Goal: Information Seeking & Learning: Learn about a topic

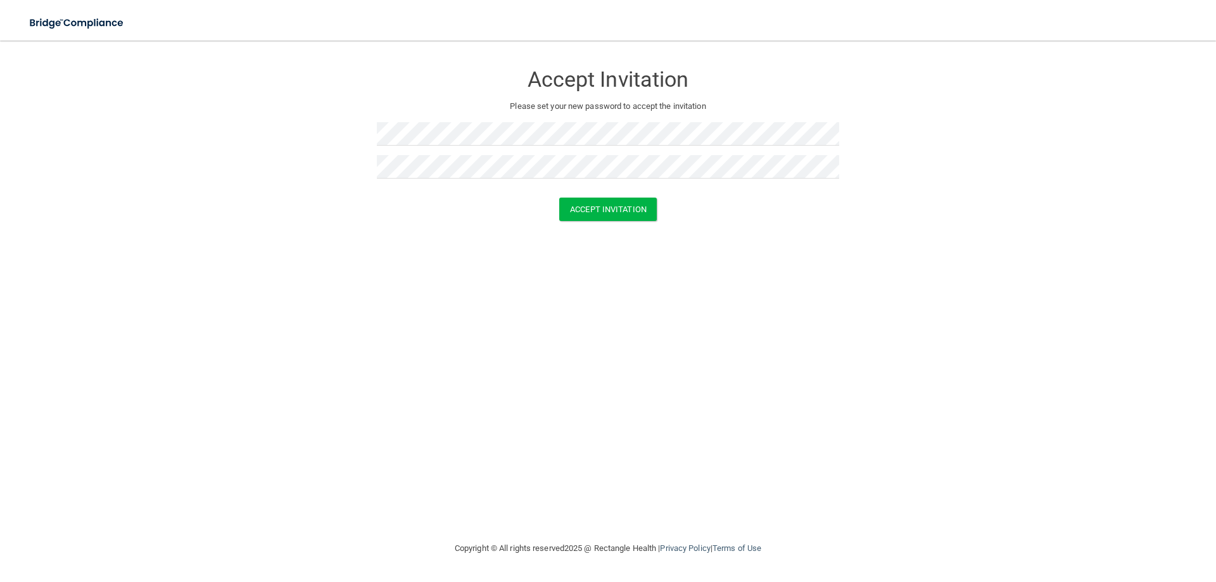
click at [462, 148] on div at bounding box center [608, 138] width 462 height 33
drag, startPoint x: 623, startPoint y: 254, endPoint x: 628, endPoint y: 184, distance: 70.5
click at [623, 255] on div "Accept Invitation Please set your new password to accept the invitation Passwor…" at bounding box center [608, 290] width 1166 height 475
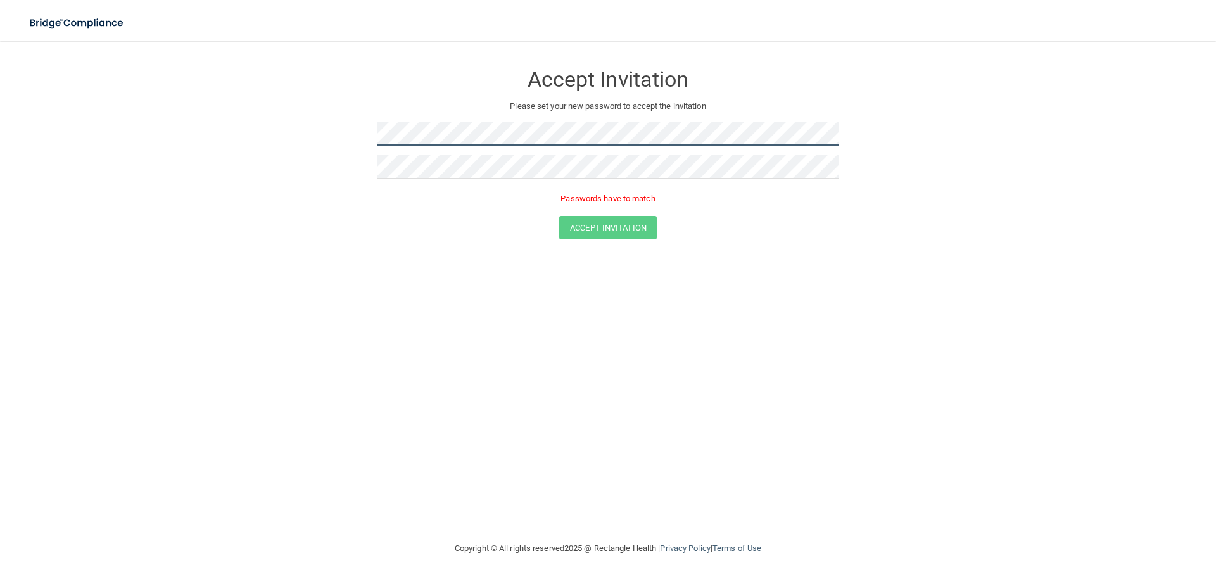
click at [167, 177] on form "Accept Invitation Please set your new password to accept the invitation Passwor…" at bounding box center [608, 153] width 1166 height 201
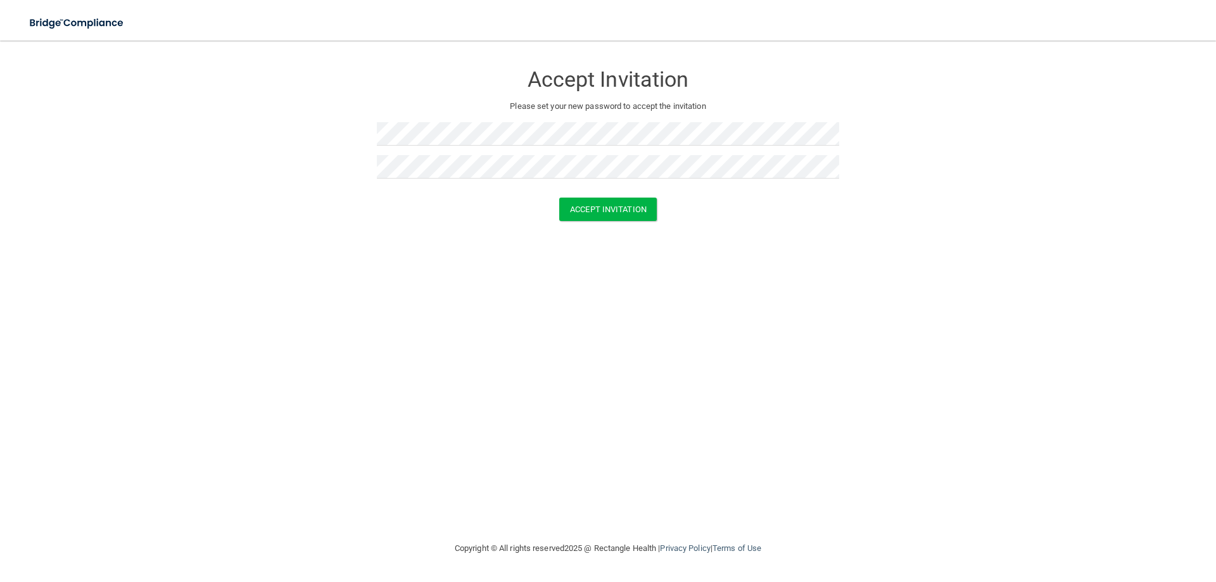
click at [725, 238] on div "Accept Invitation Please set your new password to accept the invitation Accept …" at bounding box center [608, 290] width 1166 height 475
click at [602, 210] on button "Accept Invitation" at bounding box center [608, 209] width 98 height 23
click at [1042, 352] on div "Accept Invitation Please set your new password to accept the invitation Token i…" at bounding box center [608, 290] width 1166 height 475
click at [215, 51] on main "Accept Invitation Please set your new password to accept the invitation Token i…" at bounding box center [608, 312] width 1216 height 542
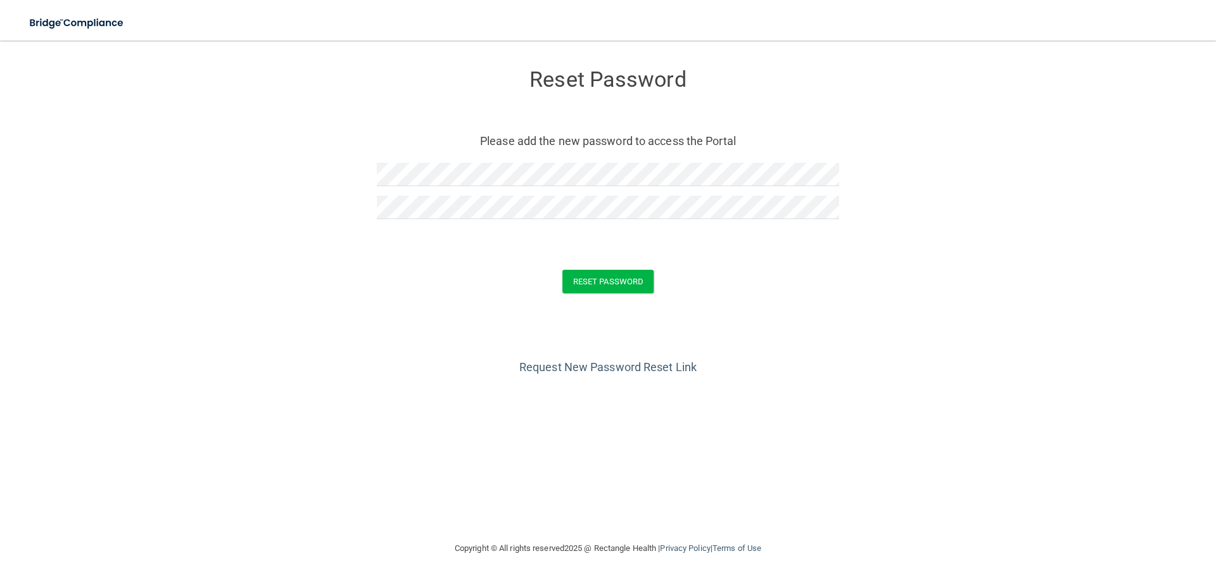
click at [863, 153] on form "Reset Password Please add the new password to access the Portal Reset Password …" at bounding box center [608, 183] width 1166 height 261
click at [617, 283] on button "Reset Password" at bounding box center [607, 281] width 91 height 23
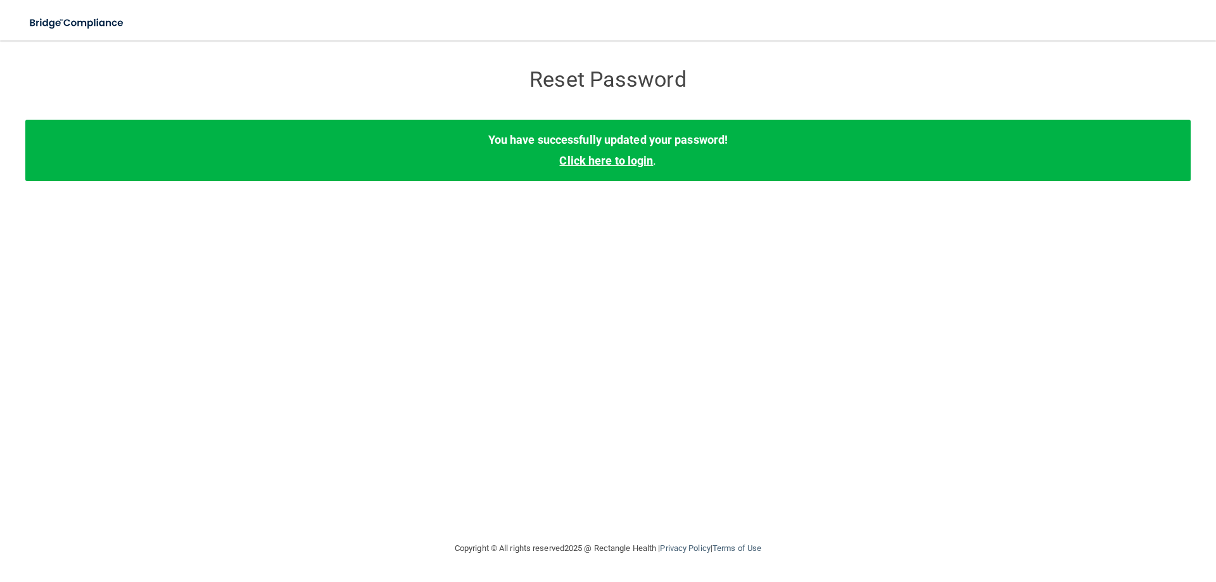
click at [605, 156] on link "Click here to login" at bounding box center [606, 160] width 94 height 13
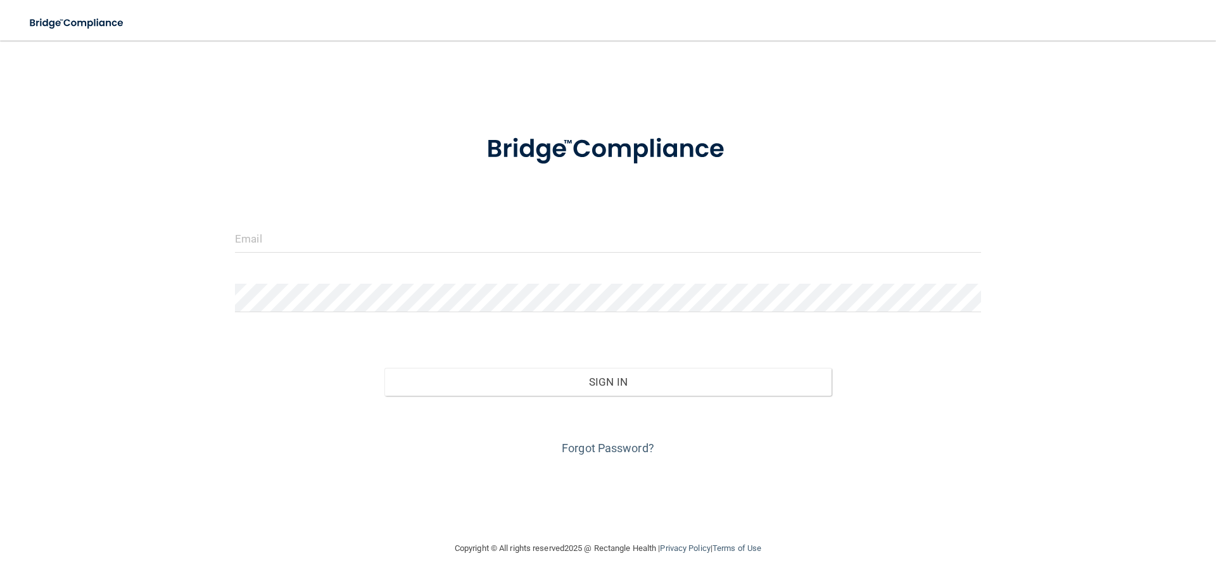
click at [447, 220] on form "Invalid email/password. You don't have permission to access that page. Sign In …" at bounding box center [608, 288] width 746 height 342
click at [379, 238] on input "email" at bounding box center [608, 238] width 746 height 29
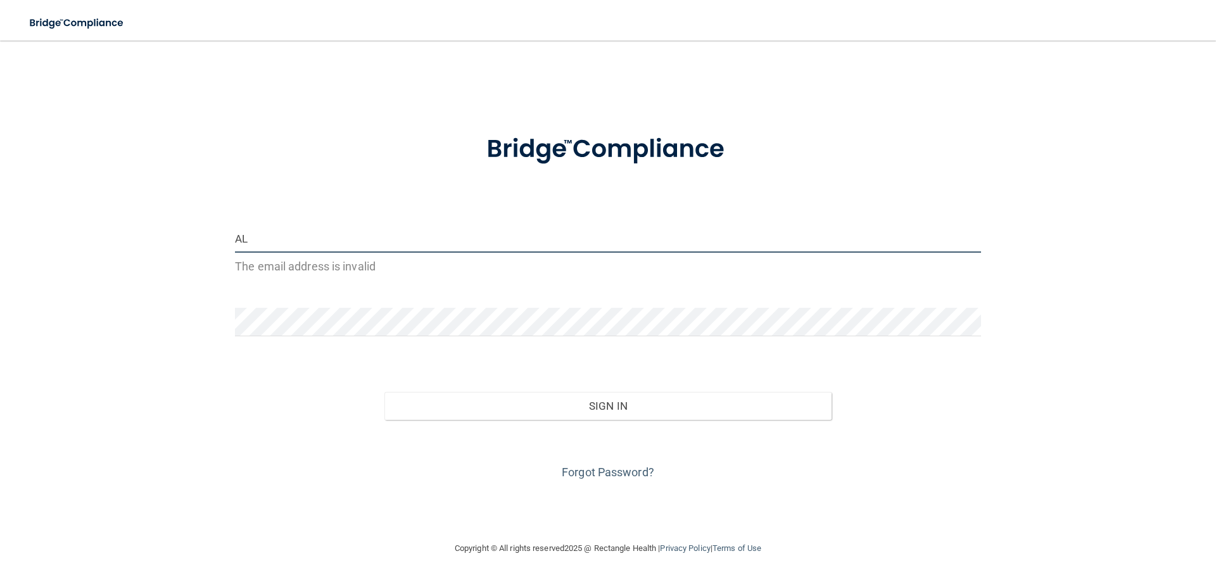
type input "A"
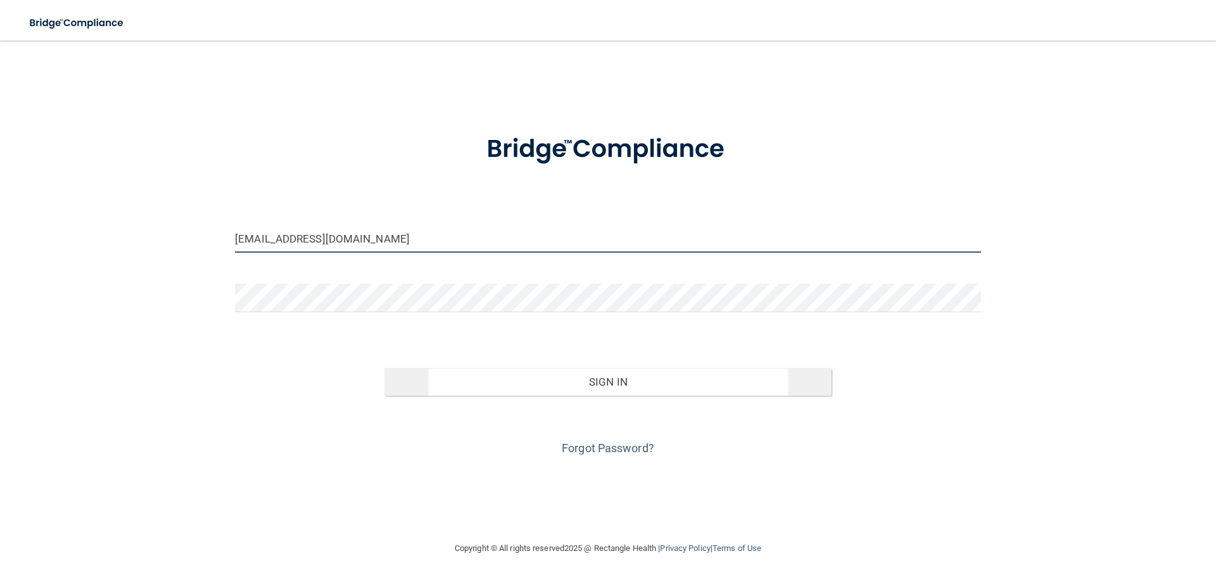
type input "alexandracabrera0518@gmail.com"
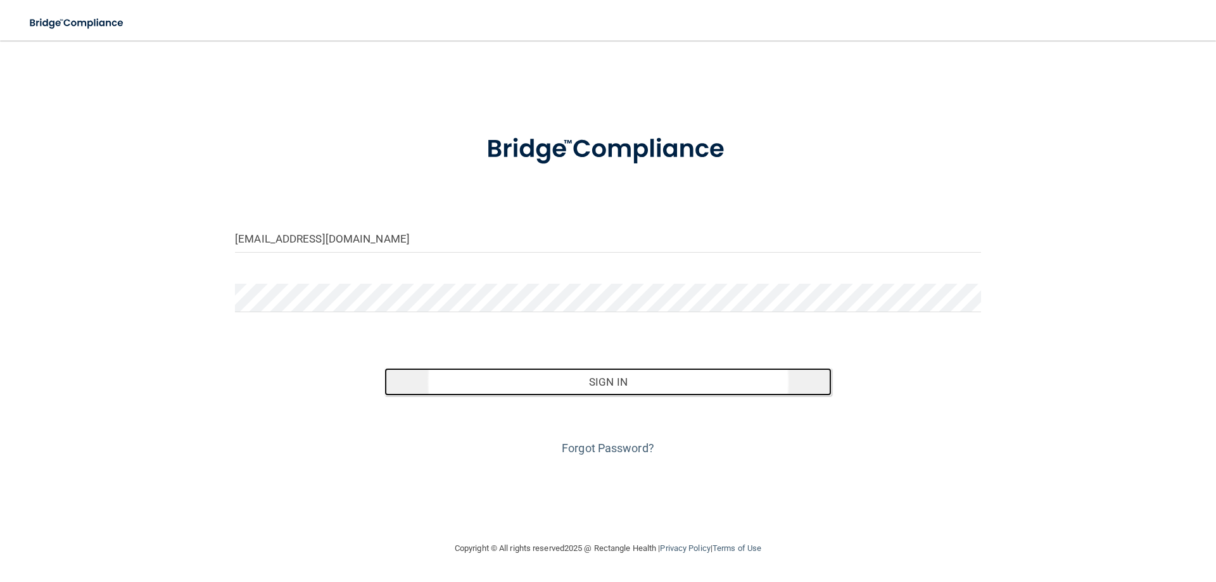
click at [614, 384] on button "Sign In" at bounding box center [608, 382] width 448 height 28
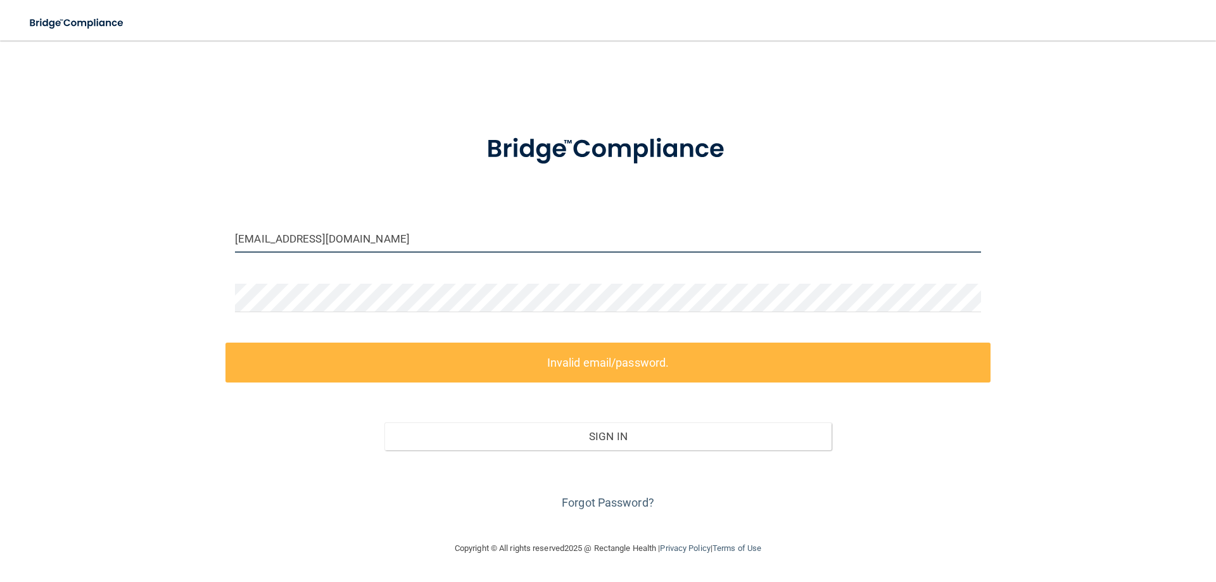
click at [414, 242] on input "alexandracabrera0518@gmail.com" at bounding box center [608, 238] width 746 height 29
drag, startPoint x: 415, startPoint y: 241, endPoint x: 131, endPoint y: 252, distance: 284.0
click at [131, 252] on div "alexandracabrera0518@gmail.com Invalid email/password. You don't have permissio…" at bounding box center [608, 290] width 1166 height 475
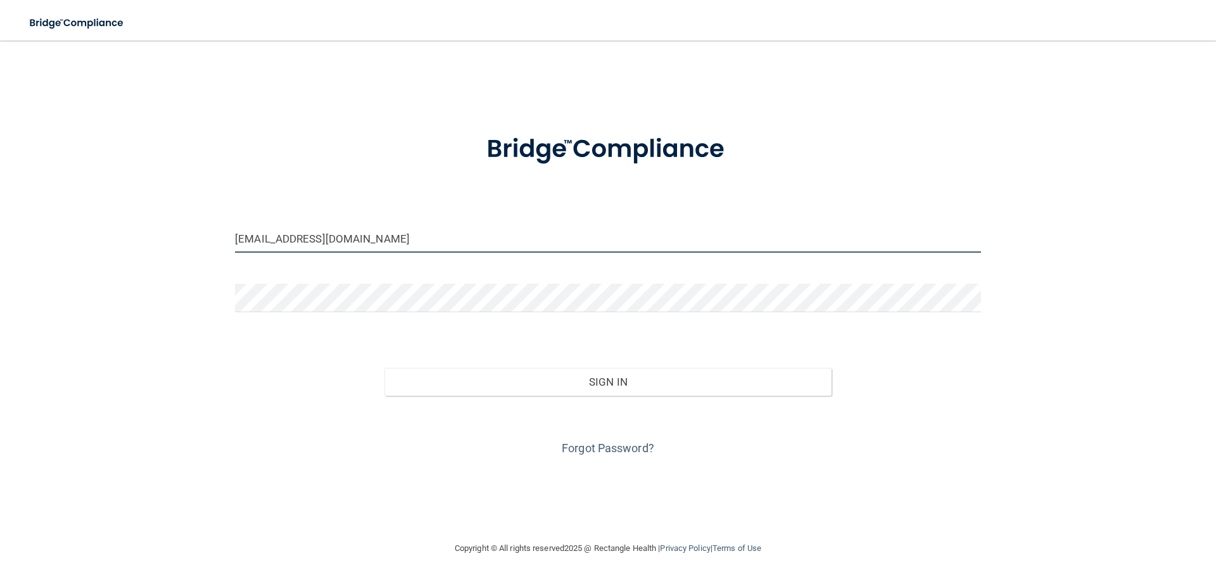
type input "alexandracabrera0518@gmail.com"
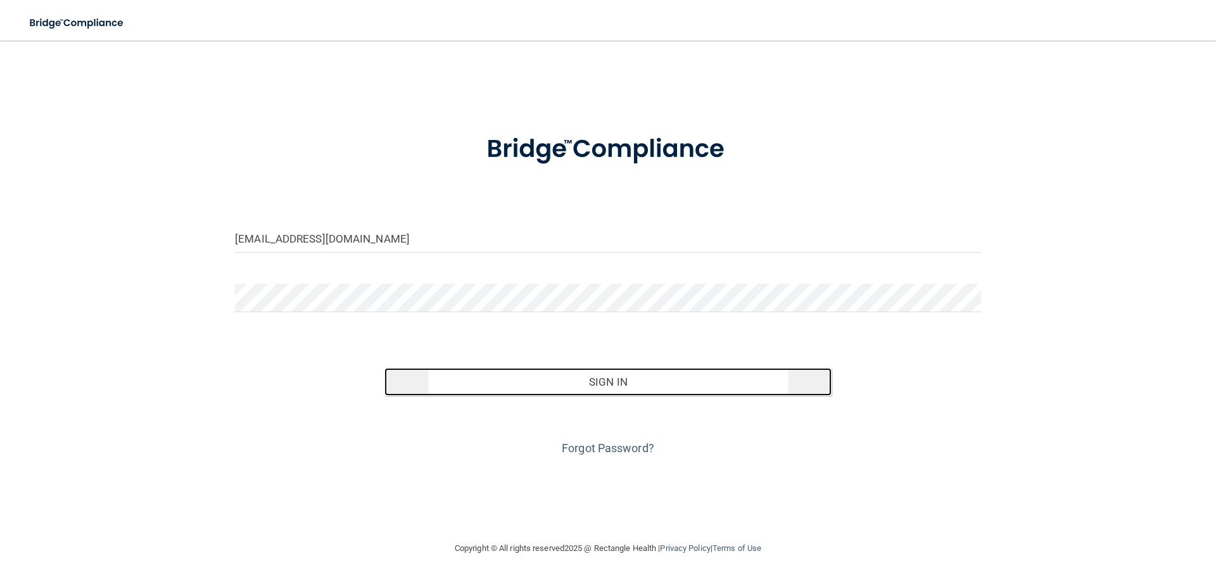
click at [663, 386] on button "Sign In" at bounding box center [608, 382] width 448 height 28
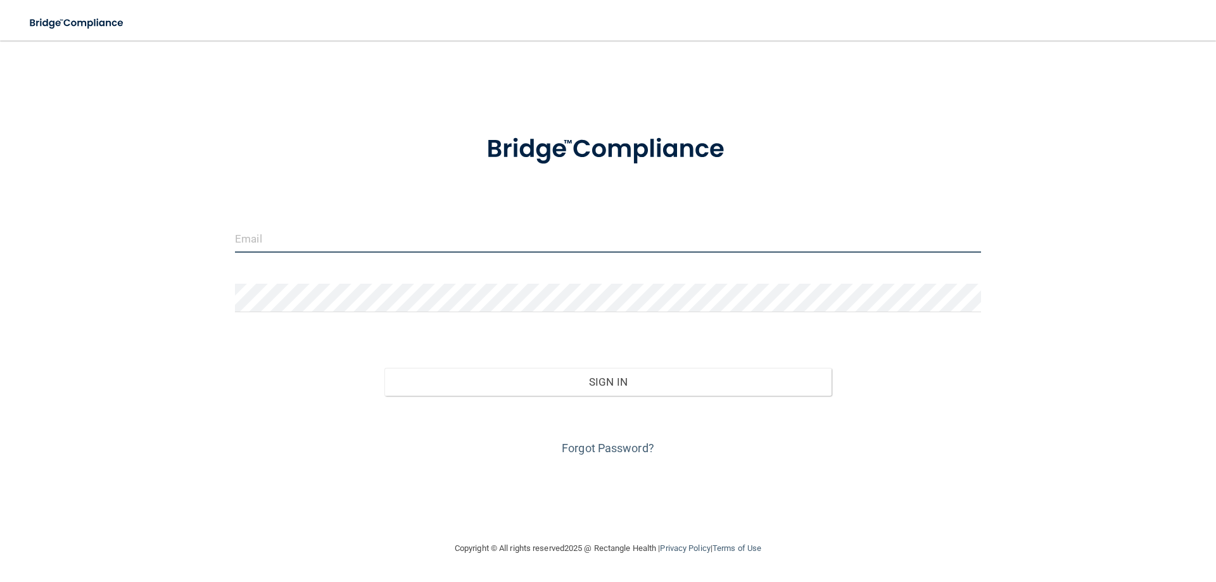
click at [327, 234] on input "email" at bounding box center [608, 238] width 746 height 29
drag, startPoint x: 466, startPoint y: 228, endPoint x: 461, endPoint y: 233, distance: 6.7
click at [461, 233] on input "email" at bounding box center [608, 238] width 746 height 29
type input "[EMAIL_ADDRESS][DOMAIN_NAME]"
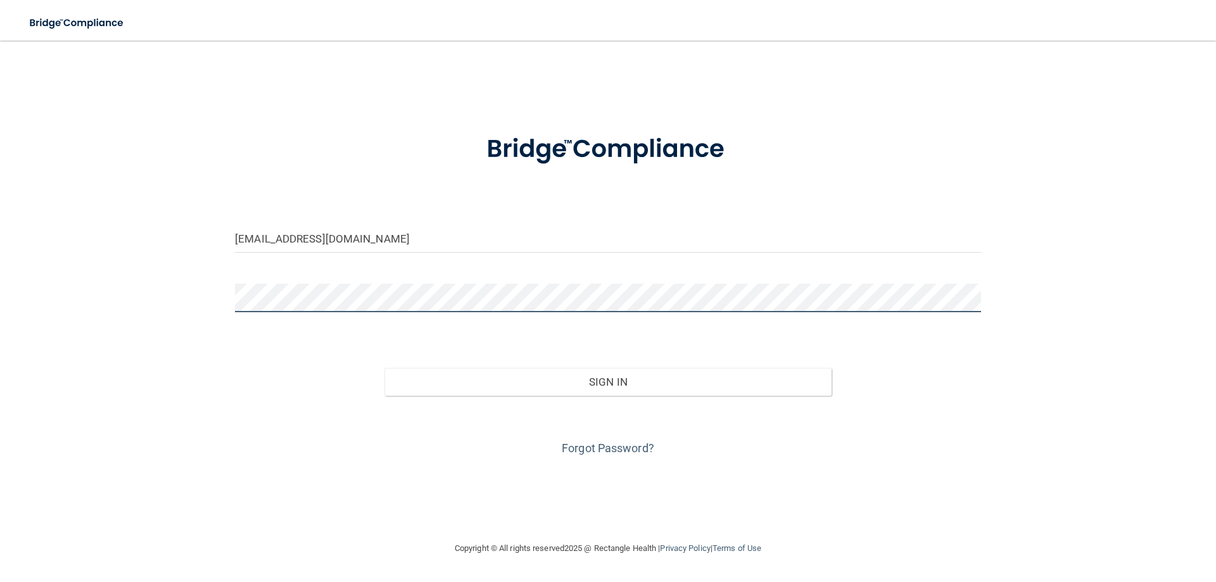
click at [94, 290] on div "alexandracabrera0518@gmai.com Invalid email/password. You don't have permission…" at bounding box center [608, 290] width 1166 height 475
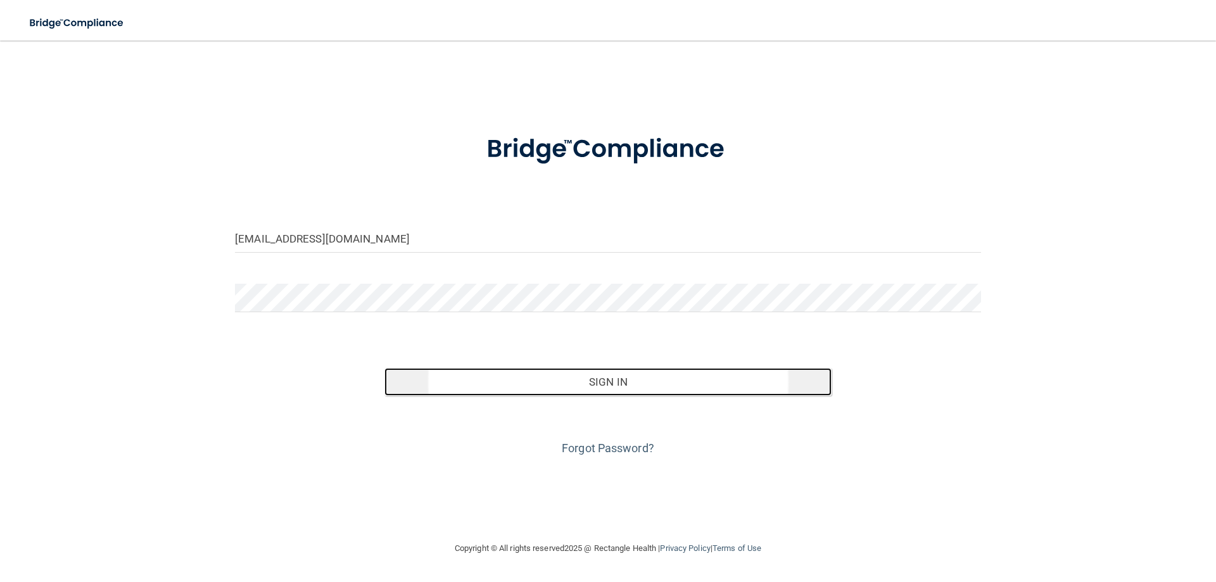
click at [608, 376] on button "Sign In" at bounding box center [608, 382] width 448 height 28
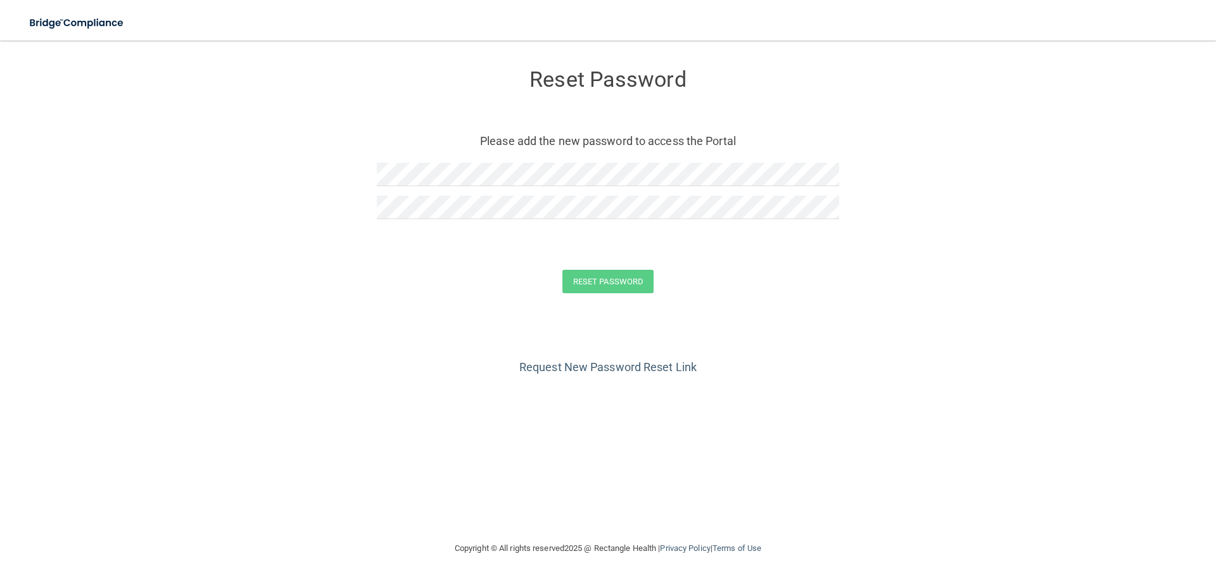
click at [822, 189] on div at bounding box center [608, 179] width 462 height 33
click at [278, 170] on form "Reset Password Please add the new password to access the Portal Reset Password …" at bounding box center [608, 183] width 1166 height 261
click at [638, 274] on button "Reset Password" at bounding box center [607, 281] width 91 height 23
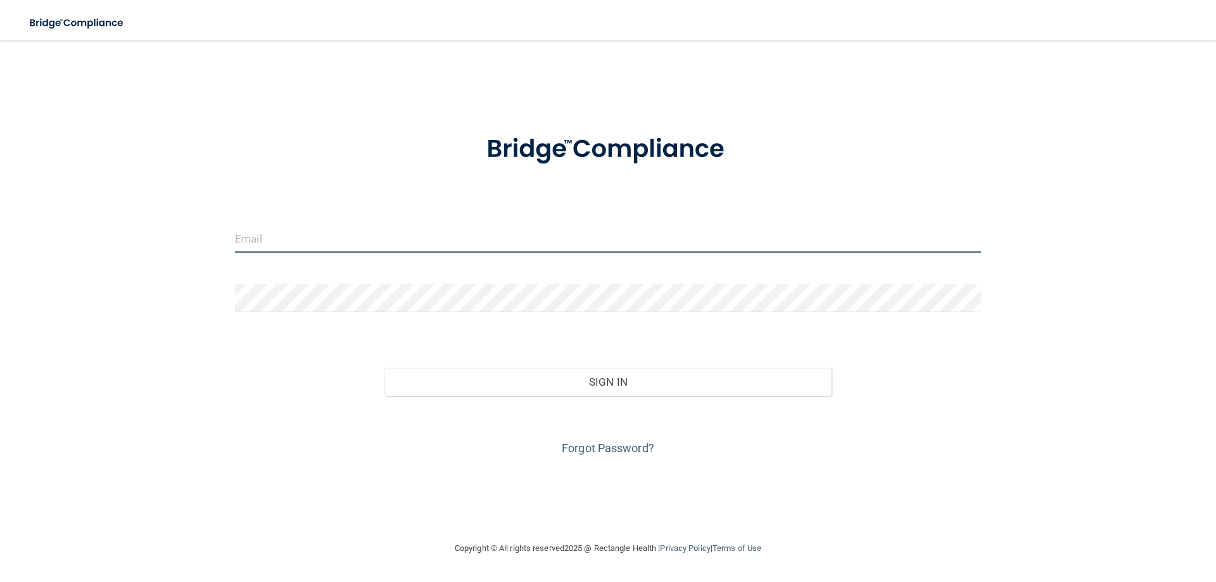
click at [355, 239] on input "email" at bounding box center [608, 238] width 746 height 29
type input "[EMAIL_ADDRESS][DOMAIN_NAME]"
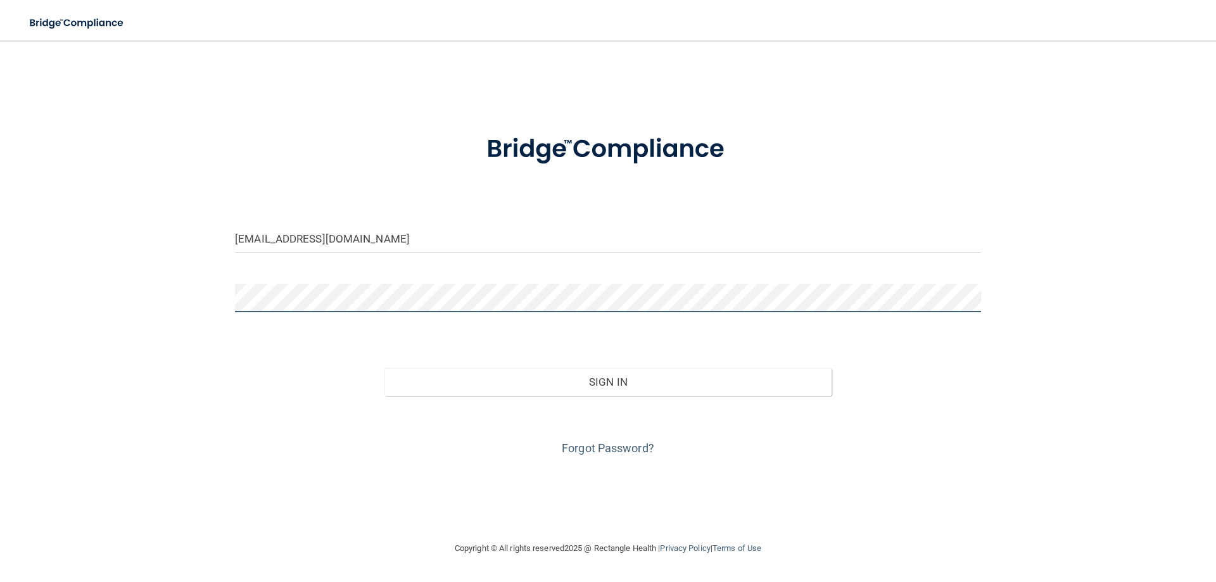
click at [0, 299] on main "alexandracabrera0518@gmail.com Invalid email/password. You don't have permissio…" at bounding box center [608, 312] width 1216 height 542
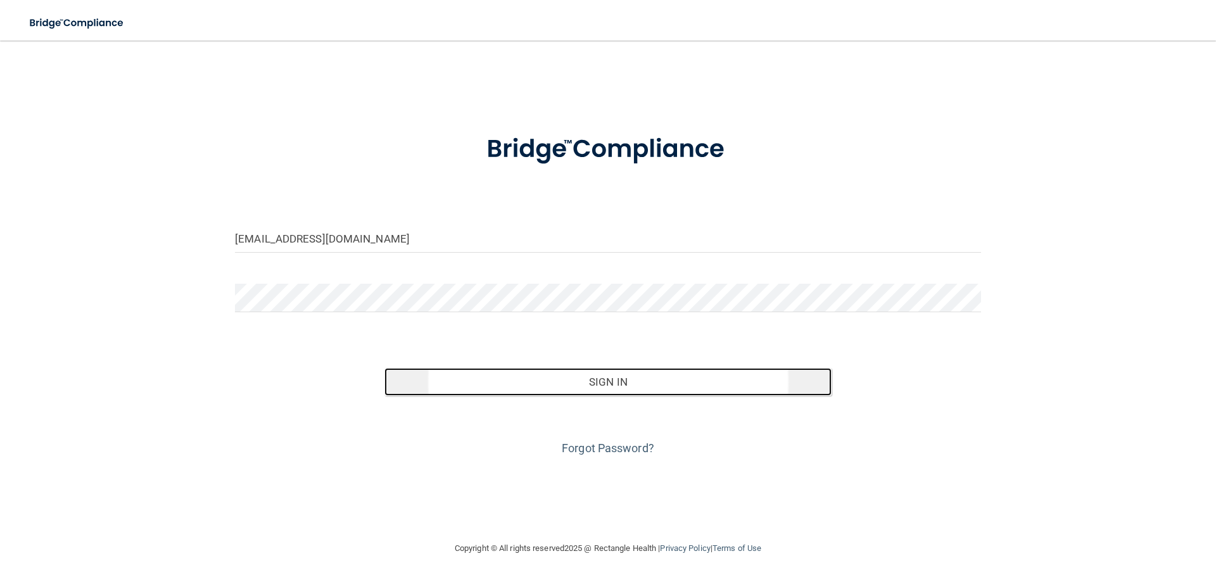
click at [586, 372] on button "Sign In" at bounding box center [608, 382] width 448 height 28
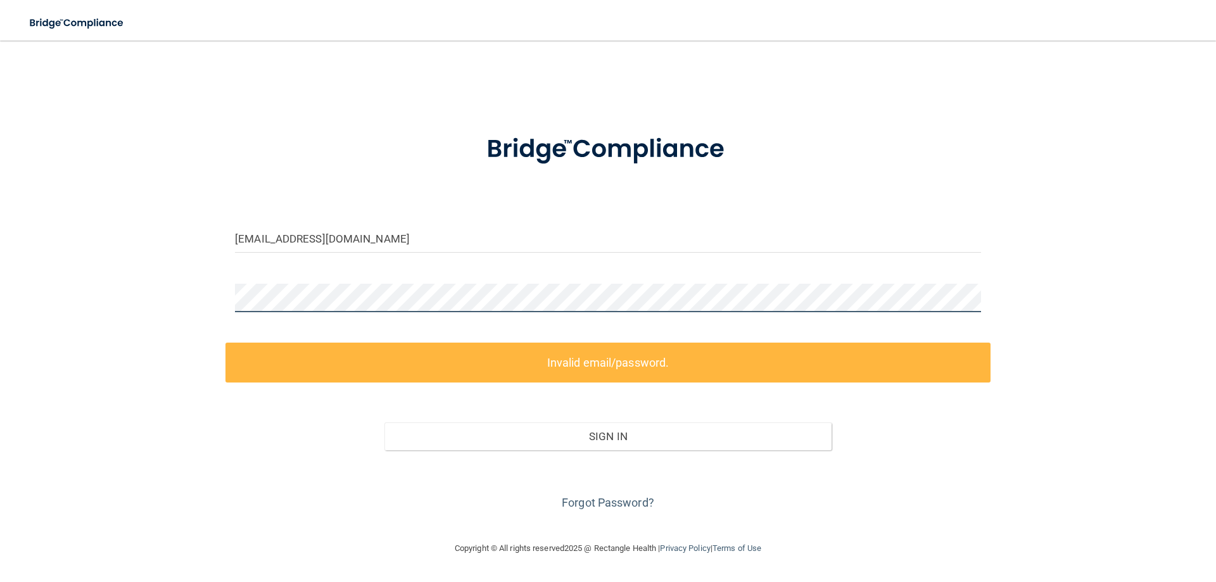
click at [87, 329] on div "alexandracabrera0518@gmail.com Invalid email/password. You don't have permissio…" at bounding box center [608, 290] width 1166 height 475
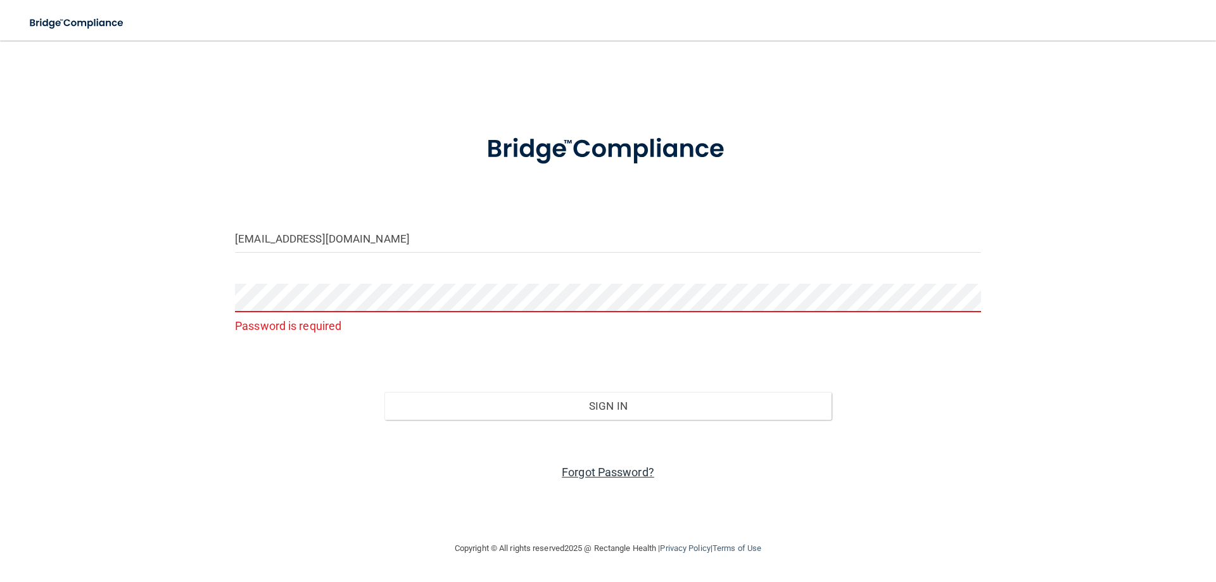
click at [635, 469] on link "Forgot Password?" at bounding box center [608, 472] width 92 height 13
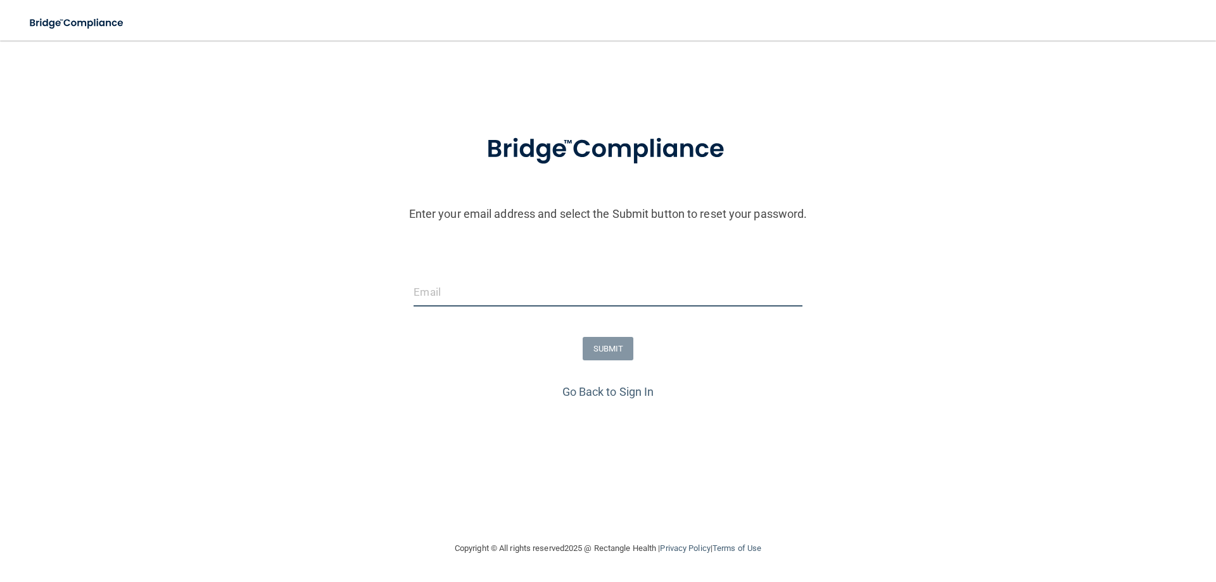
click at [493, 283] on input "email" at bounding box center [608, 292] width 388 height 29
type input "[EMAIL_ADDRESS][DOMAIN_NAME]"
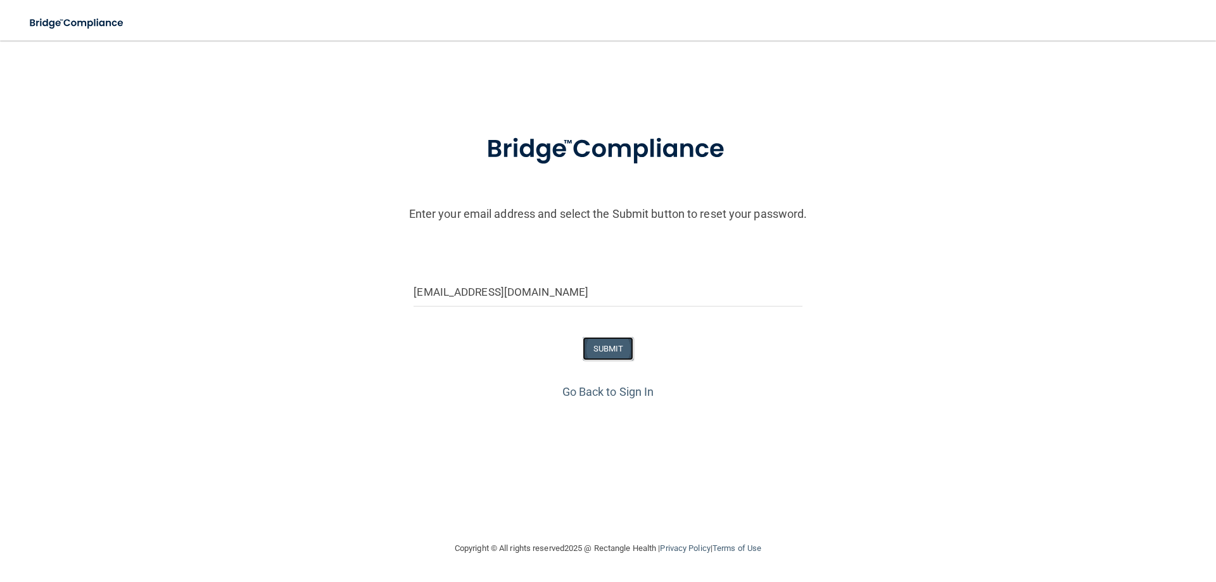
click at [609, 343] on button "SUBMIT" at bounding box center [608, 348] width 51 height 23
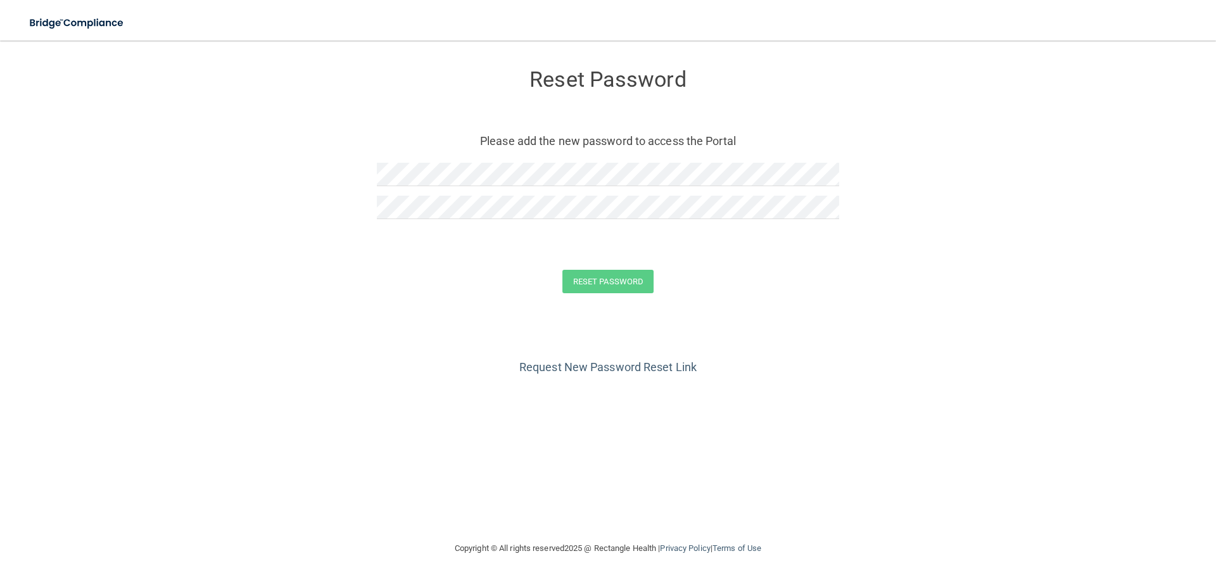
click at [409, 191] on div at bounding box center [608, 179] width 462 height 33
click at [592, 281] on button "Reset Password" at bounding box center [607, 281] width 91 height 23
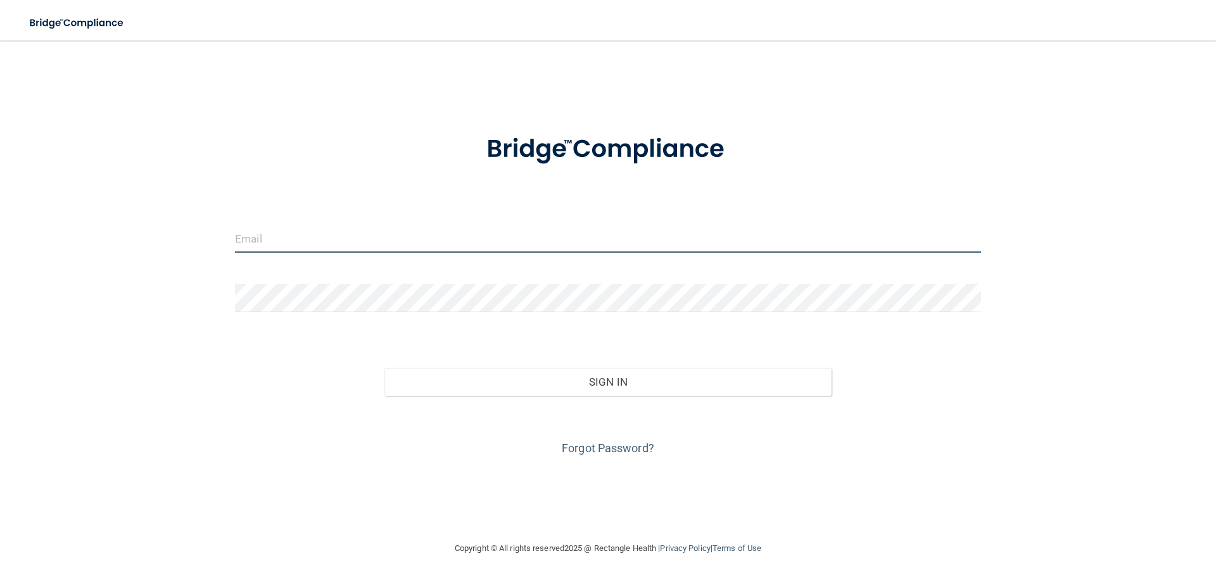
click at [402, 249] on input "email" at bounding box center [608, 238] width 746 height 29
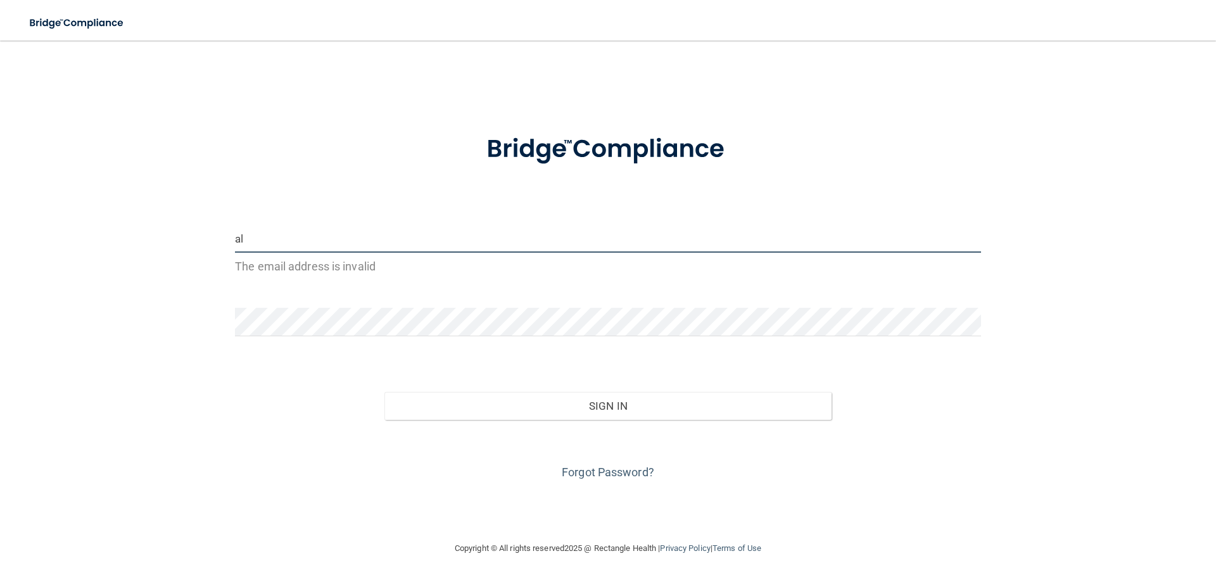
type input "[EMAIL_ADDRESS][DOMAIN_NAME]"
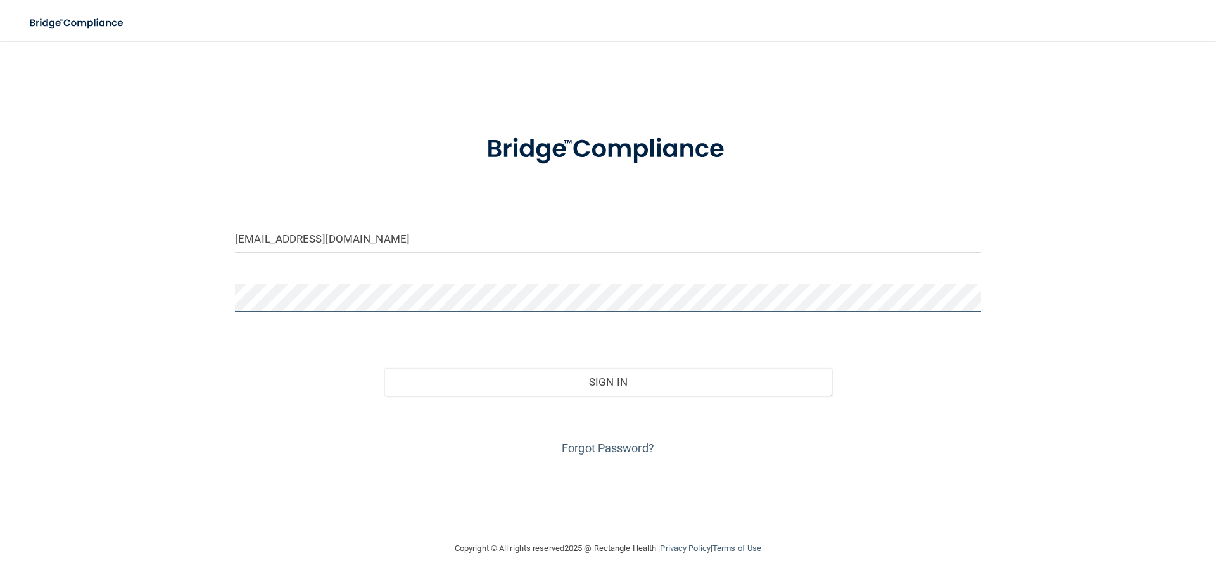
click at [106, 277] on div "alexandracabrera0518@gmail.com Invalid email/password. You don't have permissio…" at bounding box center [608, 290] width 1166 height 475
click at [384, 368] on button "Sign In" at bounding box center [608, 382] width 448 height 28
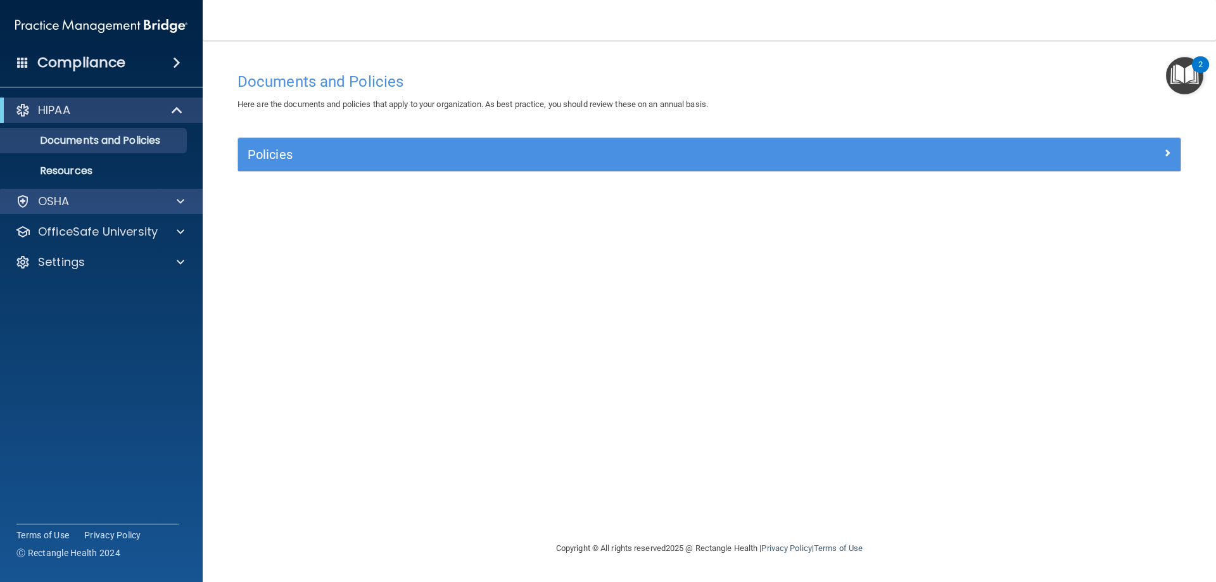
click at [174, 193] on div "OSHA" at bounding box center [101, 201] width 203 height 25
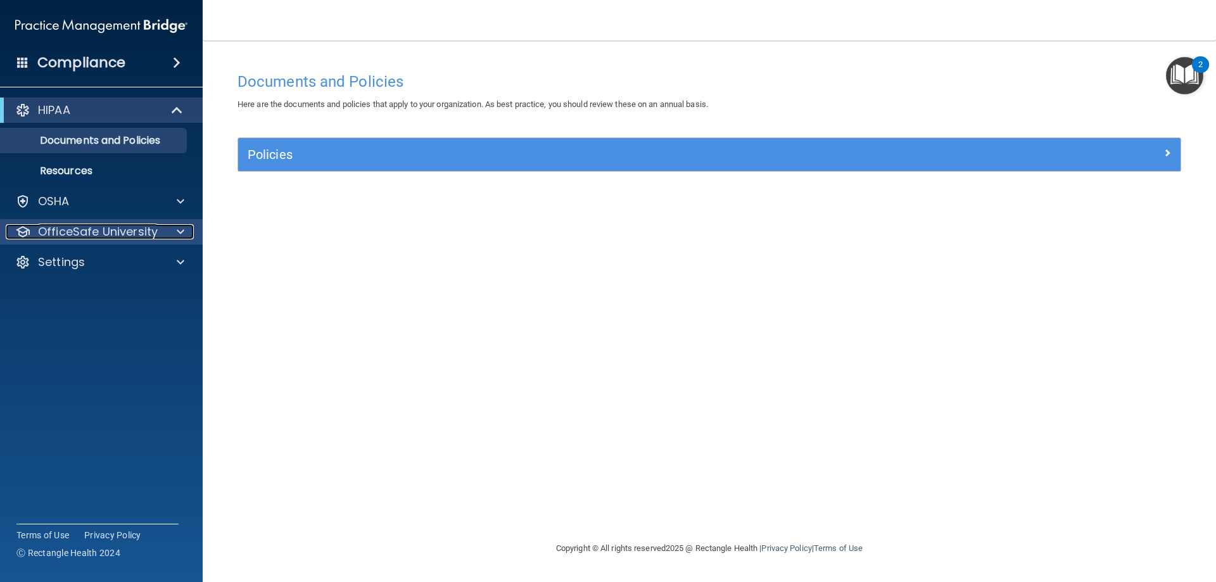
click at [189, 226] on div at bounding box center [179, 231] width 32 height 15
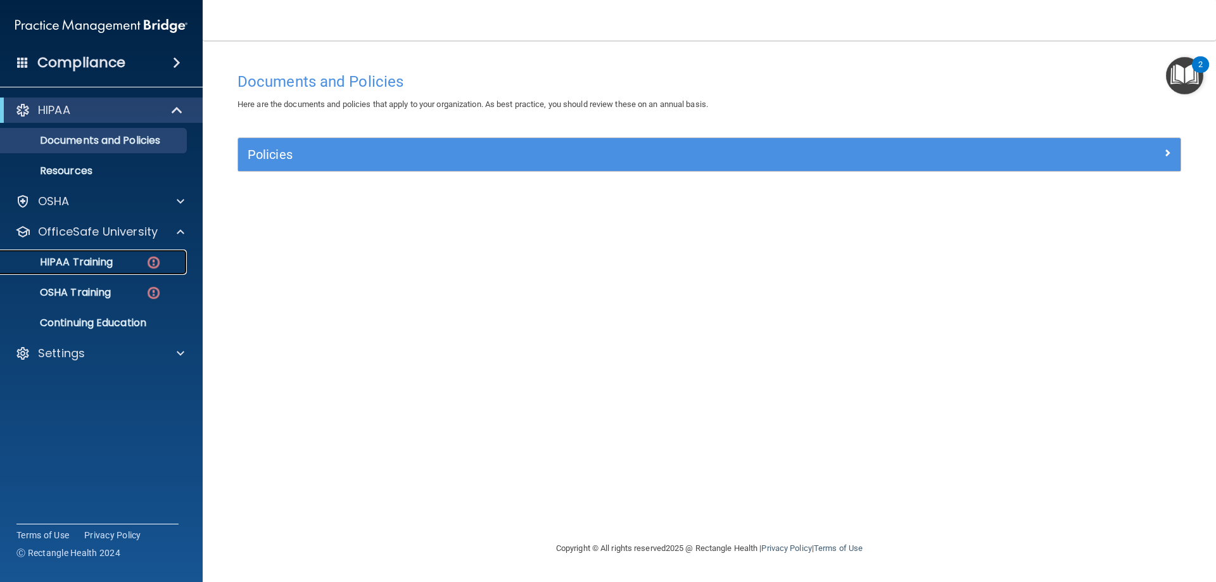
click at [115, 265] on div "HIPAA Training" at bounding box center [94, 262] width 173 height 13
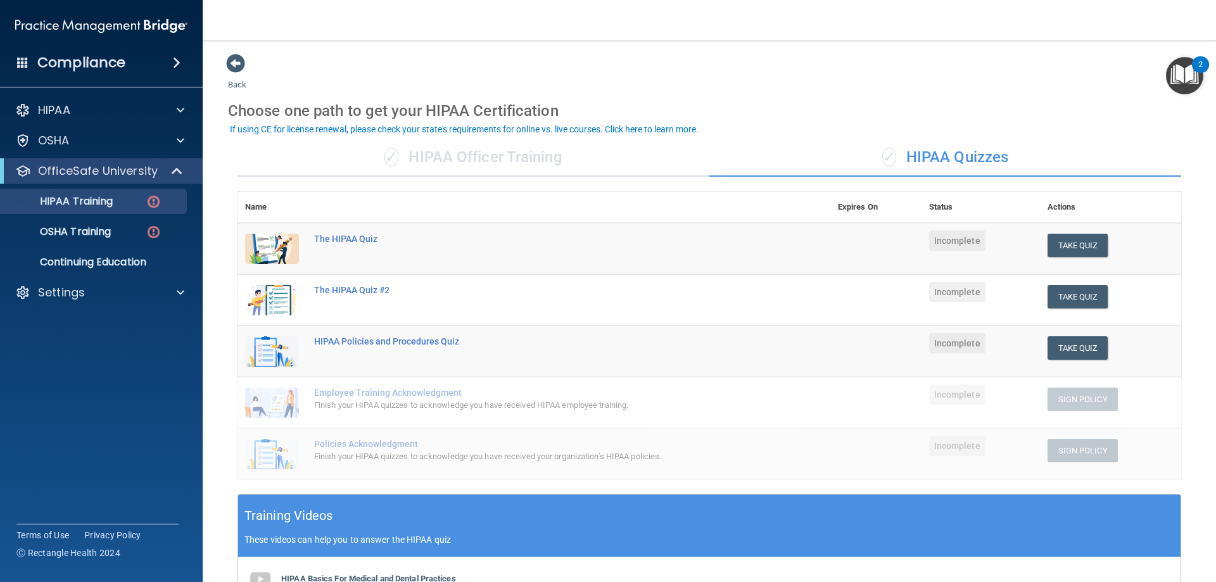
click at [436, 158] on div "✓ HIPAA Officer Training" at bounding box center [474, 158] width 472 height 38
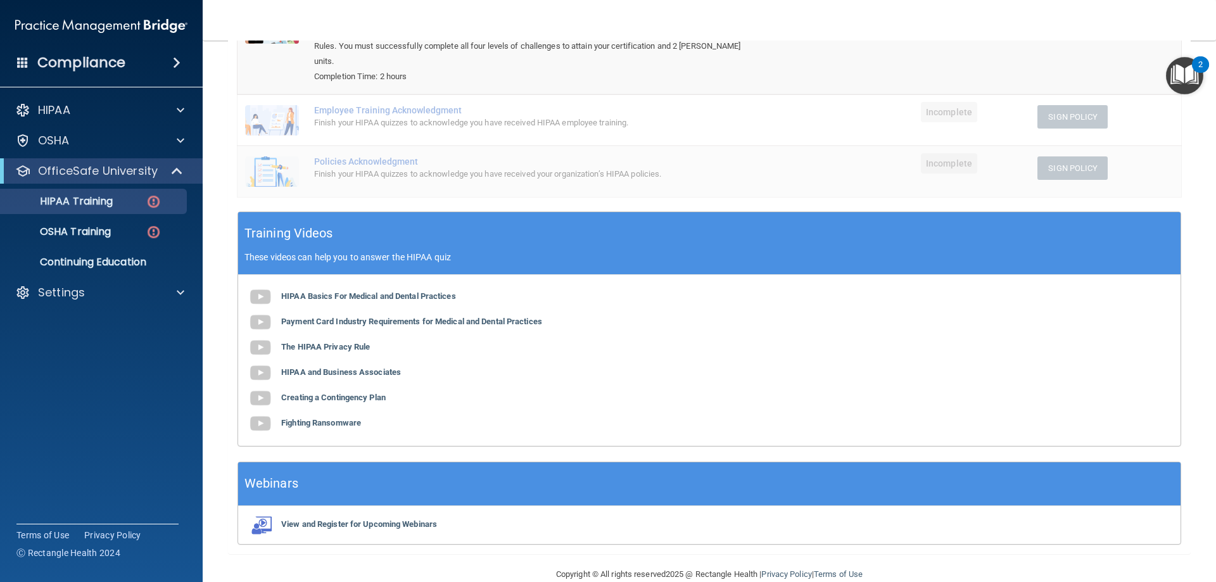
scroll to position [229, 0]
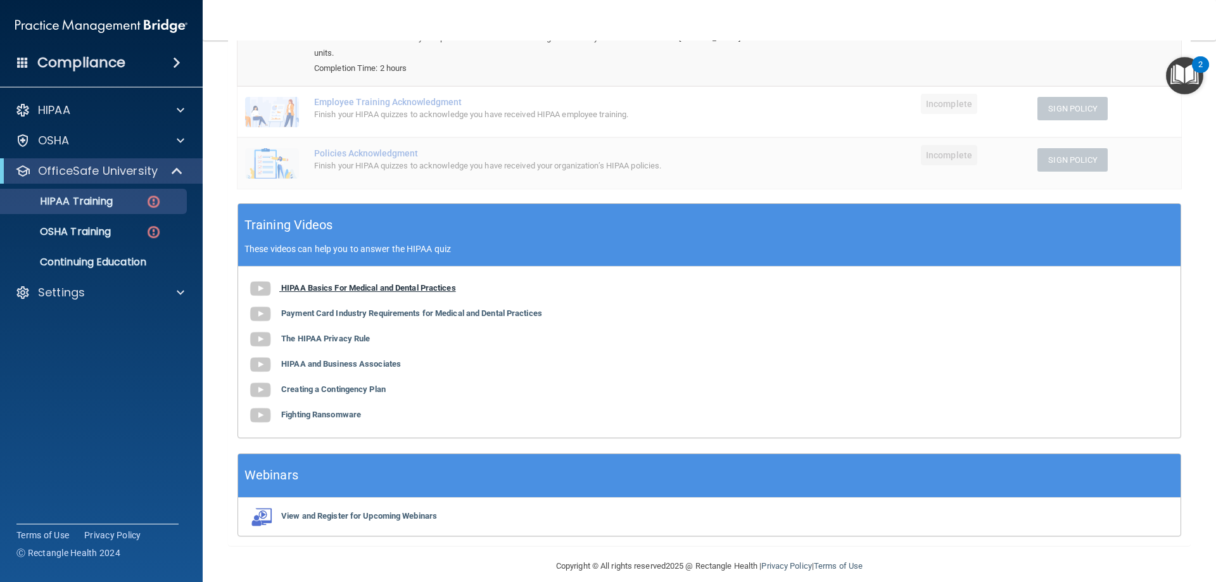
click at [345, 283] on b "HIPAA Basics For Medical and Dental Practices" at bounding box center [368, 288] width 175 height 10
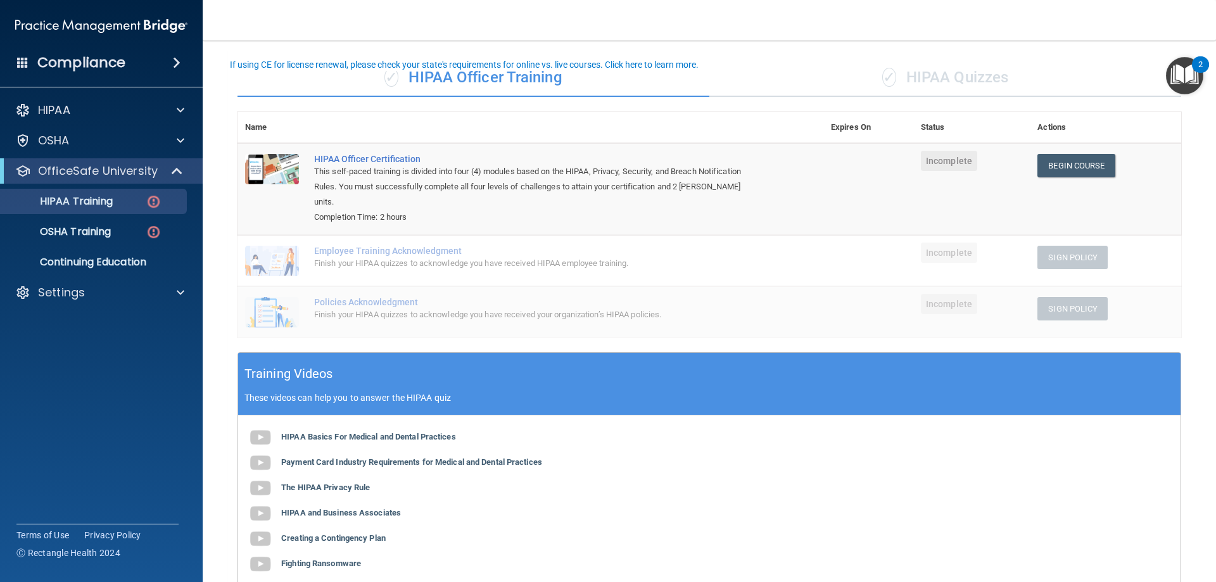
scroll to position [127, 0]
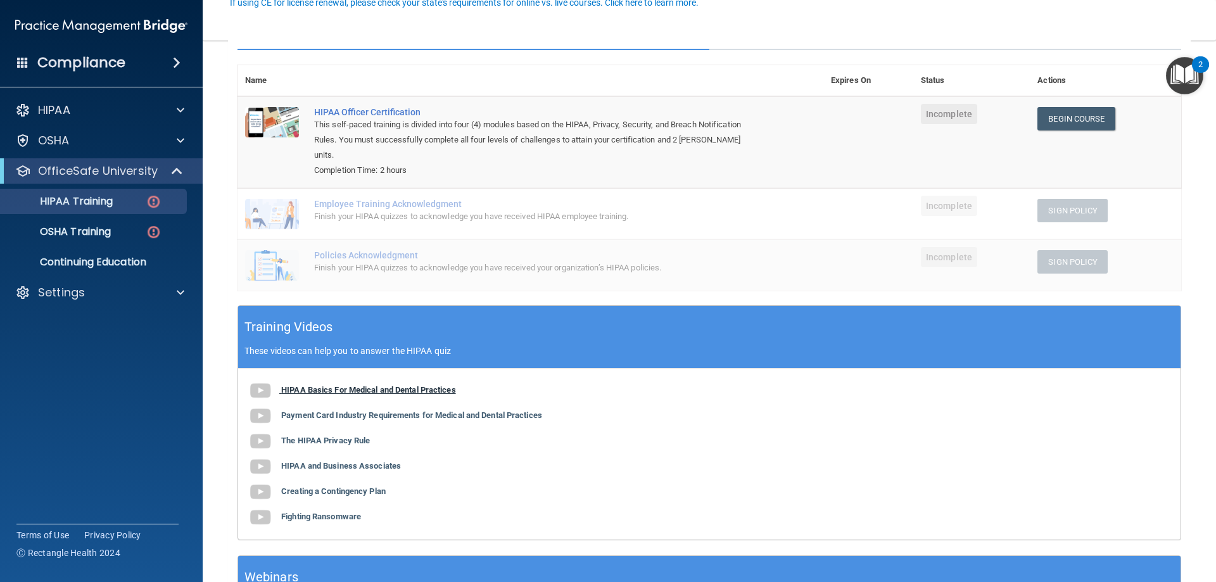
click at [313, 385] on b "HIPAA Basics For Medical and Dental Practices" at bounding box center [368, 390] width 175 height 10
click at [358, 410] on b "Payment Card Industry Requirements for Medical and Dental Practices" at bounding box center [411, 415] width 261 height 10
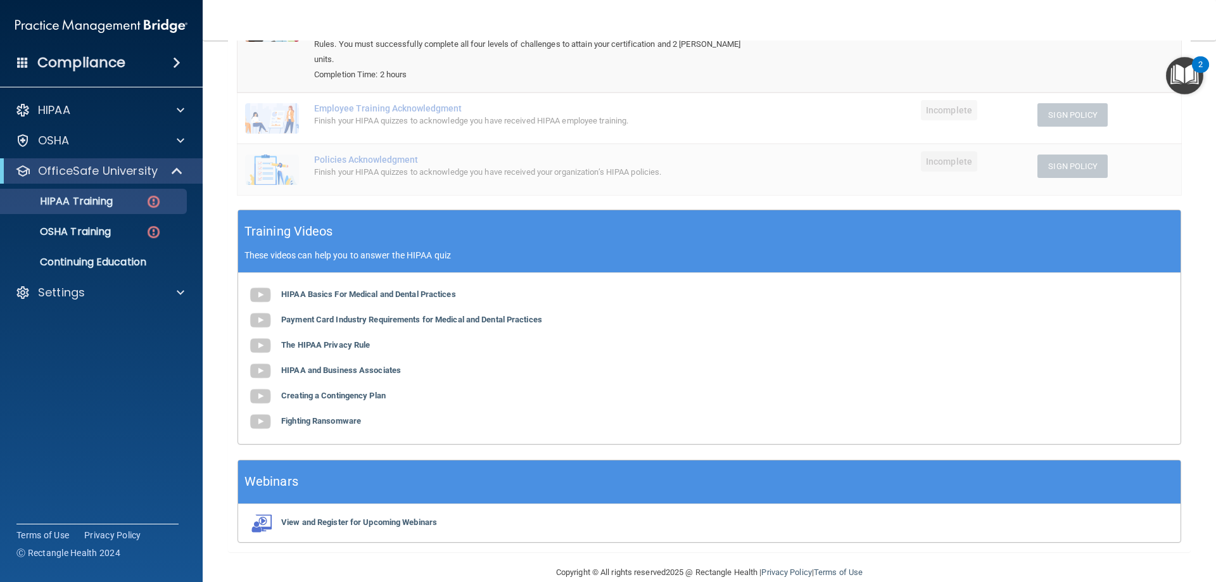
scroll to position [229, 0]
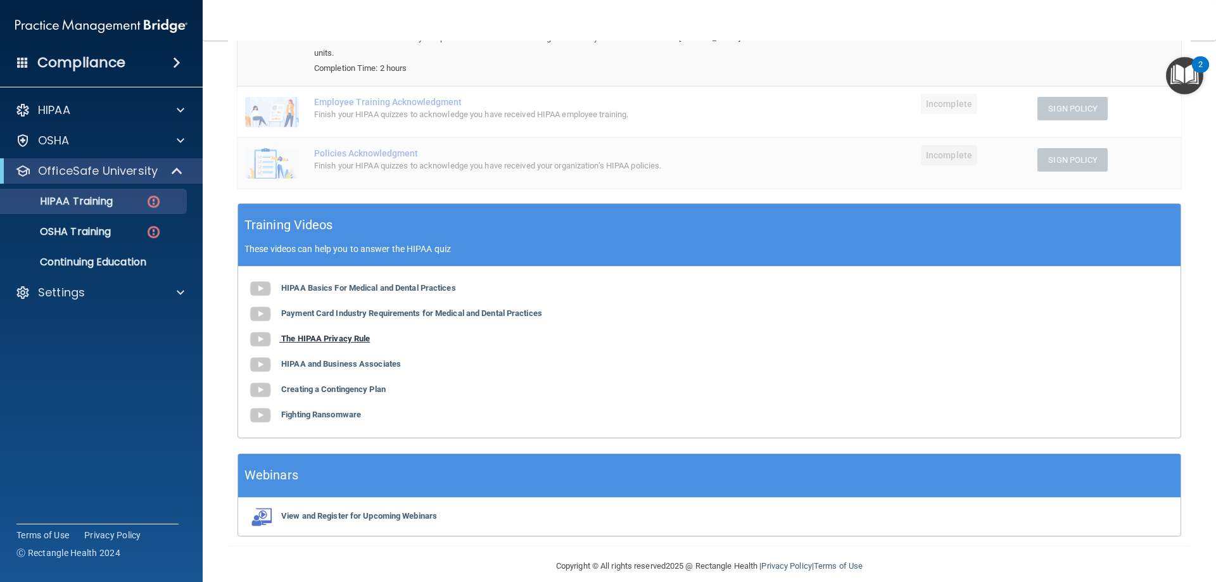
click at [334, 334] on b "The HIPAA Privacy Rule" at bounding box center [325, 339] width 89 height 10
click at [289, 359] on b "HIPAA and Business Associates" at bounding box center [341, 364] width 120 height 10
click at [350, 384] on b "Creating a Contingency Plan" at bounding box center [333, 389] width 105 height 10
click at [345, 410] on b "Fighting Ransomware" at bounding box center [321, 415] width 80 height 10
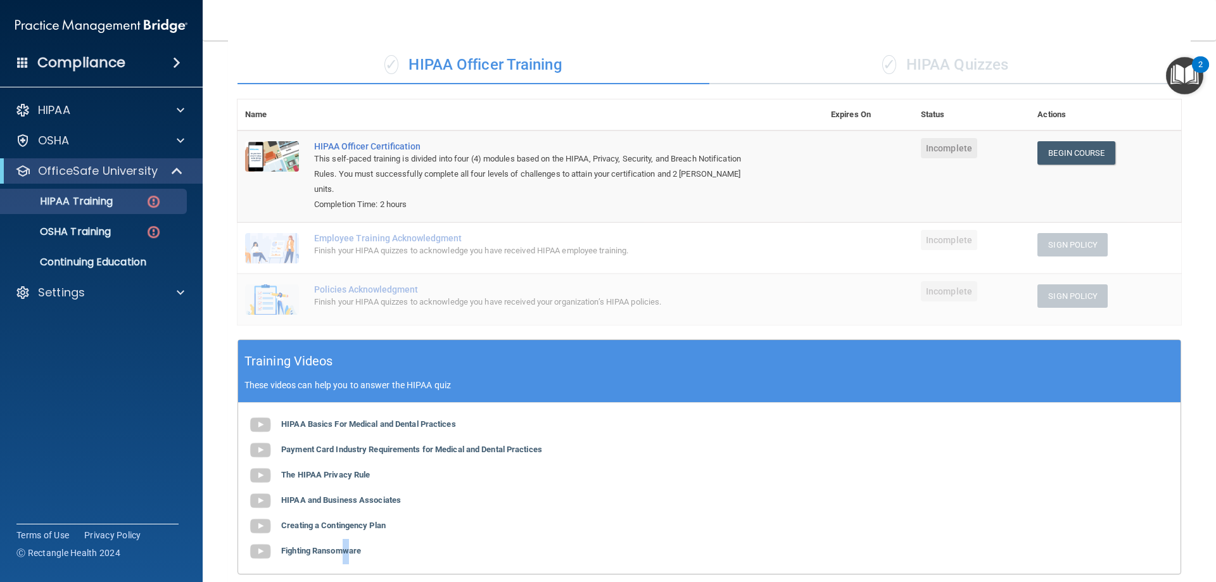
scroll to position [0, 0]
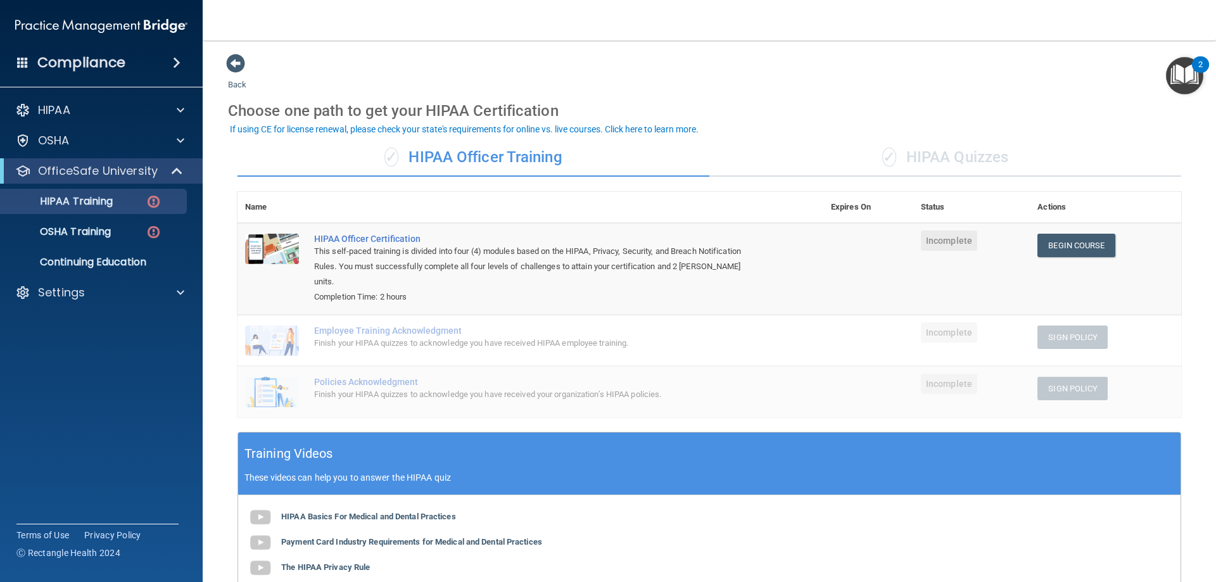
click at [911, 152] on div "✓ HIPAA Quizzes" at bounding box center [945, 158] width 472 height 38
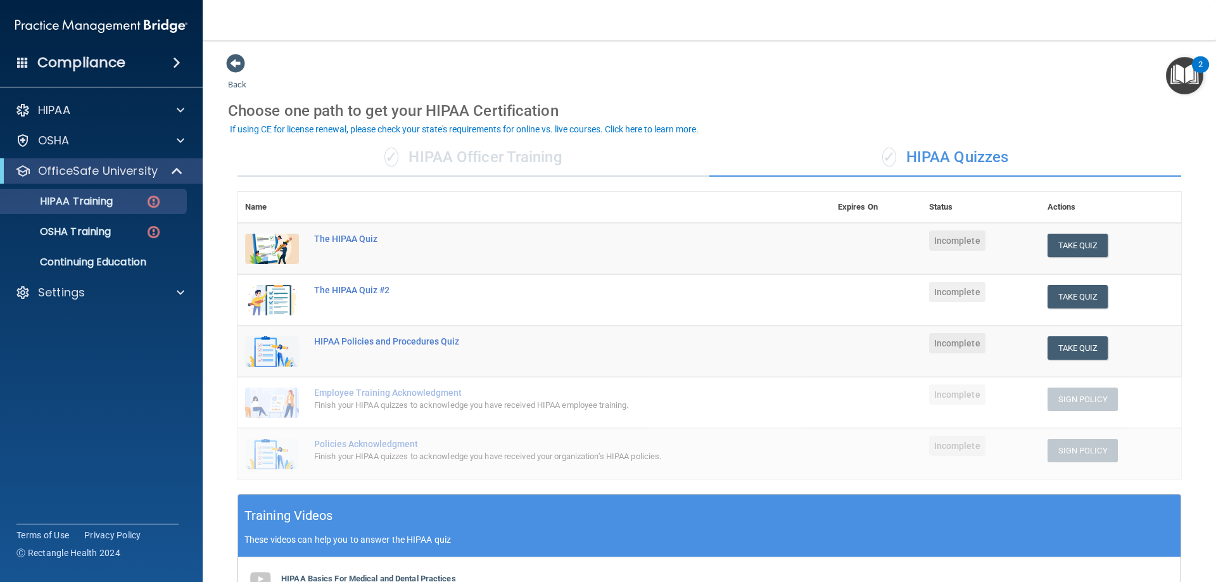
click at [428, 161] on div "✓ HIPAA Officer Training" at bounding box center [474, 158] width 472 height 38
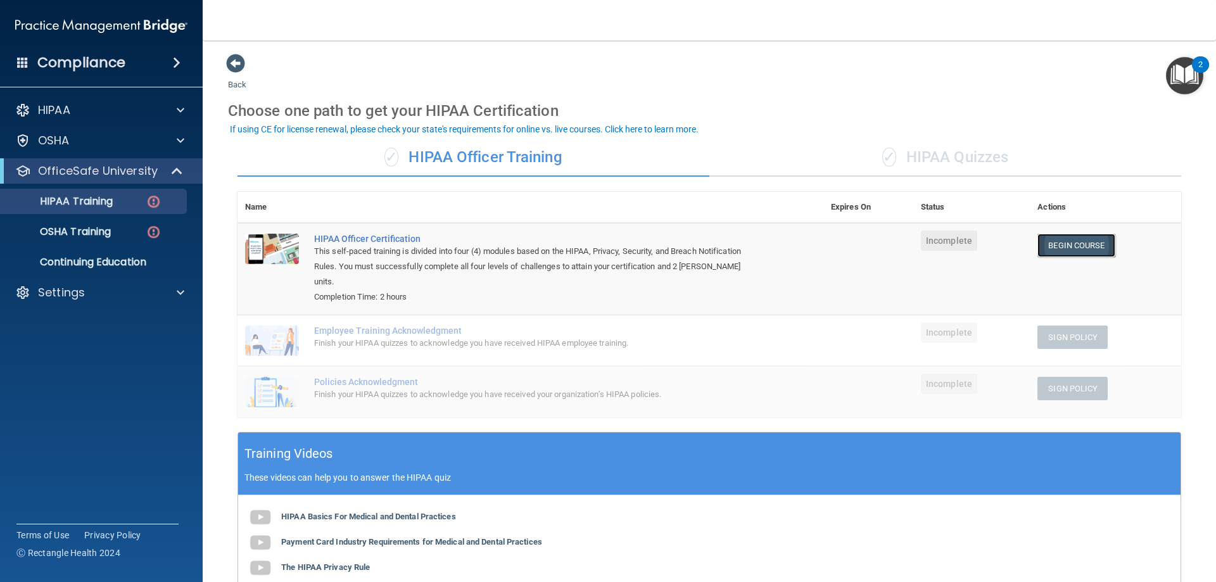
click at [1095, 242] on link "Begin Course" at bounding box center [1076, 245] width 77 height 23
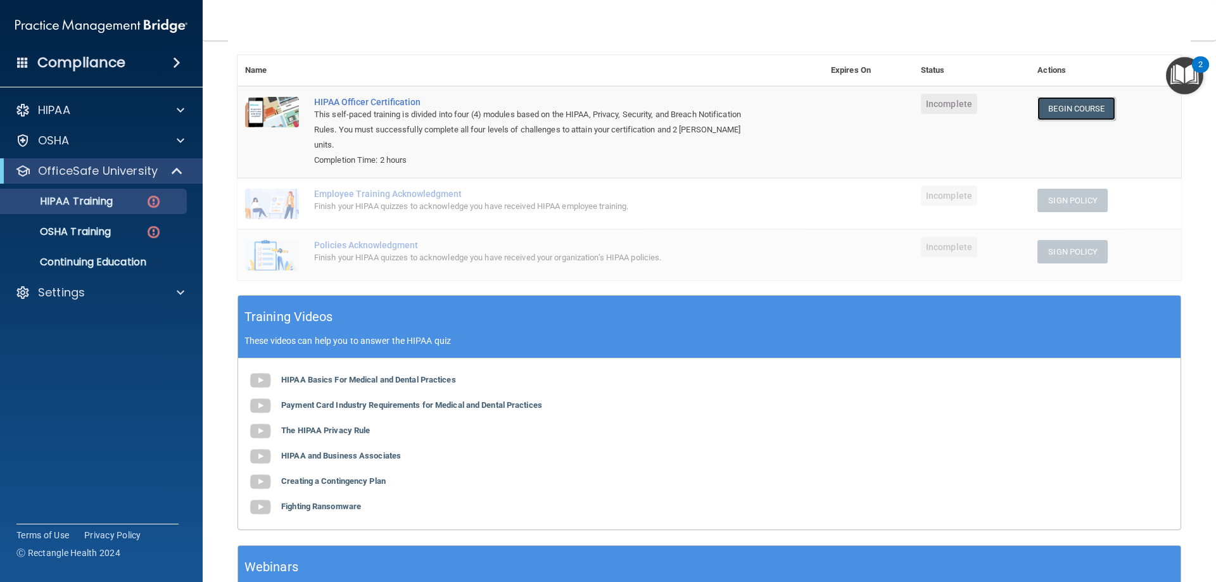
scroll to position [63, 0]
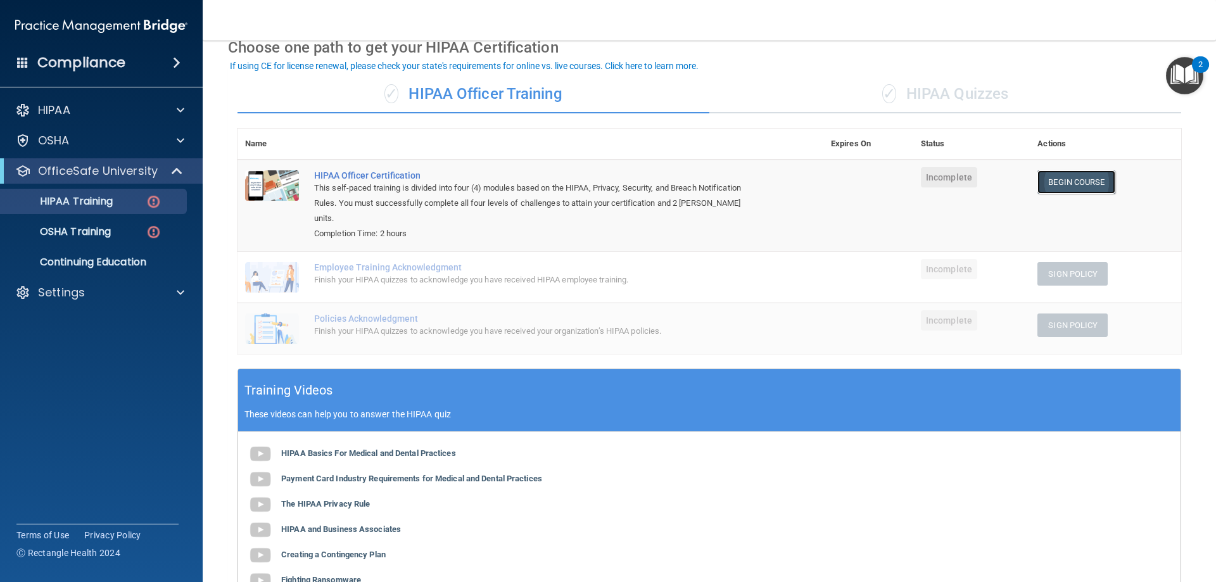
click at [1076, 175] on link "Begin Course" at bounding box center [1076, 181] width 77 height 23
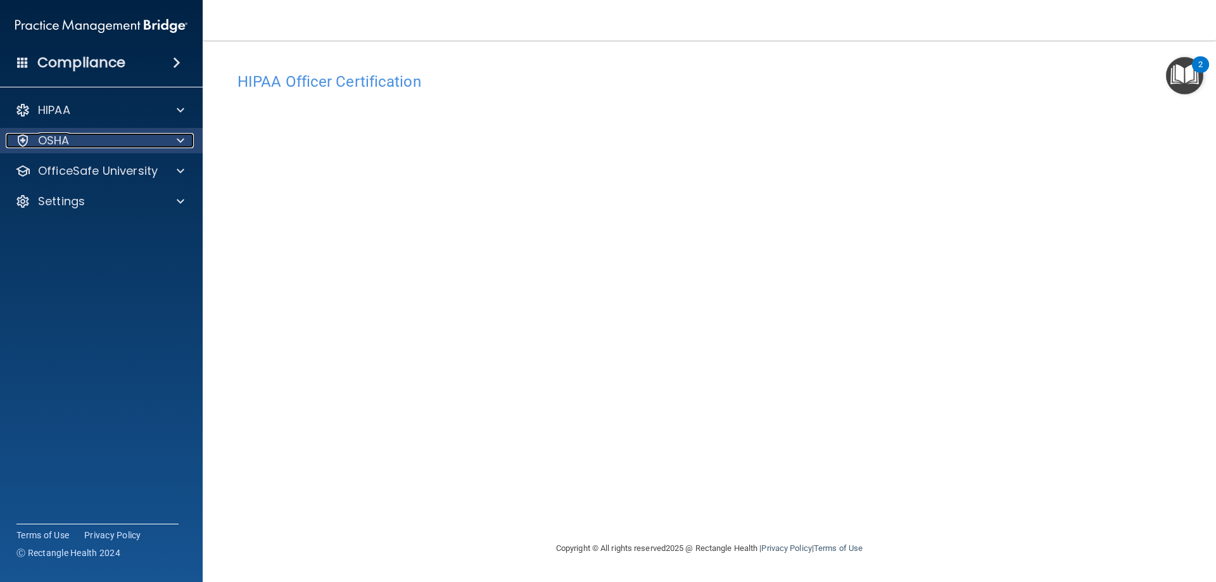
click at [181, 144] on span at bounding box center [181, 140] width 8 height 15
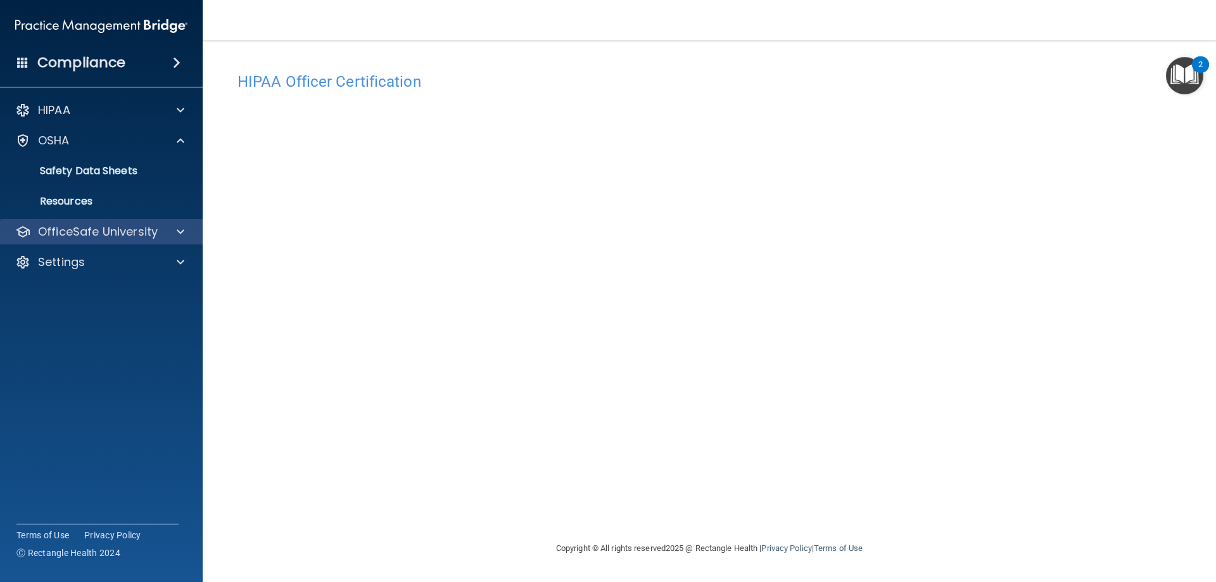
click at [177, 221] on div "OfficeSafe University" at bounding box center [101, 231] width 203 height 25
click at [183, 225] on span at bounding box center [181, 231] width 8 height 15
